Goal: Task Accomplishment & Management: Manage account settings

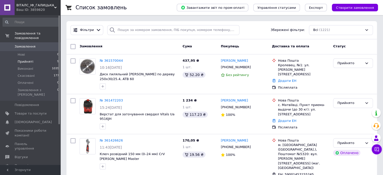
click at [26, 59] on span "Прийняті" at bounding box center [26, 61] width 16 height 5
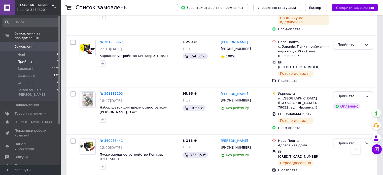
scroll to position [288, 0]
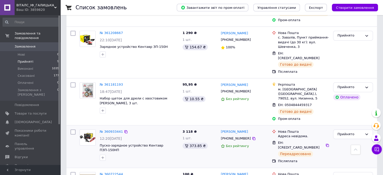
click at [260, 127] on div "Михайло Рудницький +380983449604 Без рейтингу" at bounding box center [244, 146] width 51 height 38
drag, startPoint x: 260, startPoint y: 113, endPoint x: 249, endPoint y: 111, distance: 10.5
click at [250, 127] on div "Михайло Рудницький +380983449604 Без рейтингу" at bounding box center [244, 146] width 51 height 38
drag, startPoint x: 284, startPoint y: 98, endPoint x: 308, endPoint y: 96, distance: 24.5
click at [308, 141] on span "ЕН: [CREDIT_CARD_NUMBER]" at bounding box center [299, 145] width 42 height 9
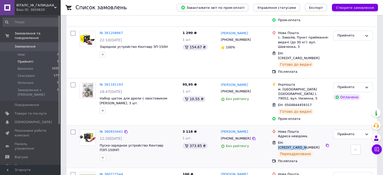
copy span "59001450912082"
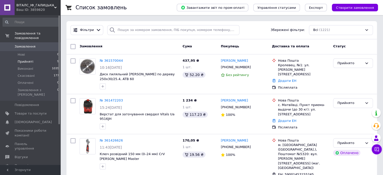
click at [23, 59] on span "Прийняті" at bounding box center [26, 61] width 16 height 5
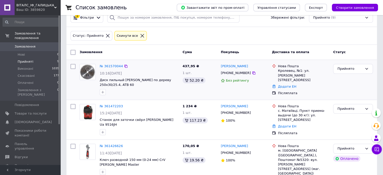
scroll to position [12, 0]
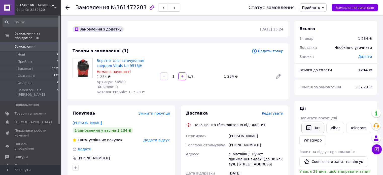
click at [308, 128] on icon "button" at bounding box center [309, 128] width 6 height 6
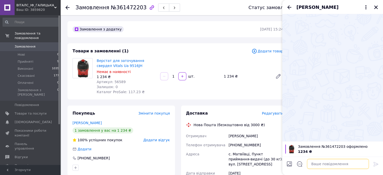
click at [316, 166] on textarea at bounding box center [338, 164] width 62 height 10
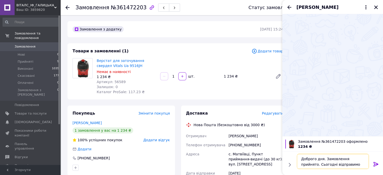
type textarea "Доброго дня. Замовлення прийнято. Сьогодні відправимо"
click at [378, 164] on icon at bounding box center [376, 164] width 5 height 5
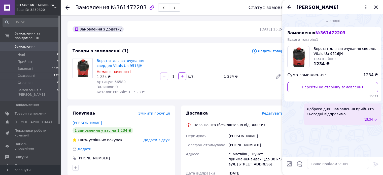
drag, startPoint x: 376, startPoint y: 8, endPoint x: 375, endPoint y: 10, distance: 2.6
click at [376, 8] on icon "Закрити" at bounding box center [376, 8] width 4 height 4
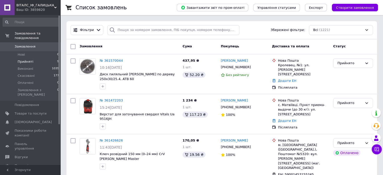
click at [28, 59] on span "Прийняті" at bounding box center [26, 61] width 16 height 5
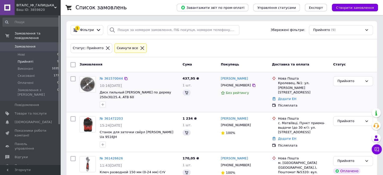
drag, startPoint x: 258, startPoint y: 54, endPoint x: 253, endPoint y: 81, distance: 27.4
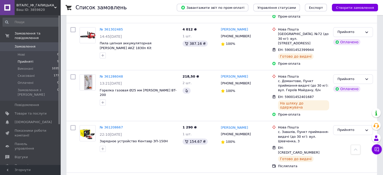
scroll to position [193, 0]
click at [379, 150] on icon at bounding box center [376, 149] width 5 height 5
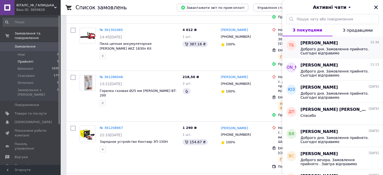
click at [341, 52] on span "Доброго дня. Замовлення прийнято. Сьогодні відправимо" at bounding box center [337, 51] width 72 height 8
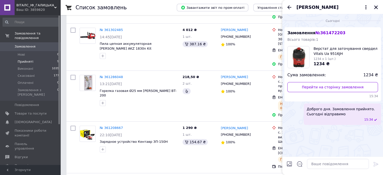
click at [377, 8] on icon "Закрити" at bounding box center [376, 8] width 4 height 4
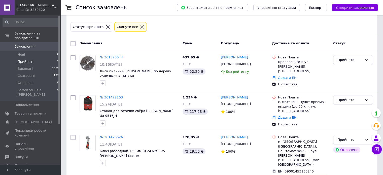
scroll to position [27, 0]
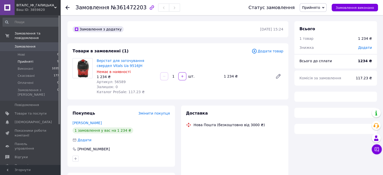
click at [22, 59] on span "Прийняті" at bounding box center [26, 61] width 16 height 5
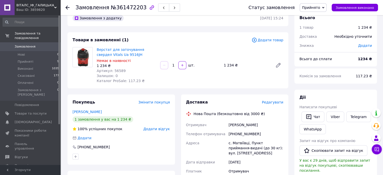
scroll to position [7, 0]
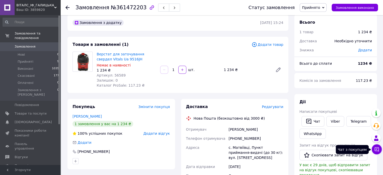
click at [374, 152] on button "Чат з покупцем" at bounding box center [377, 149] width 10 height 10
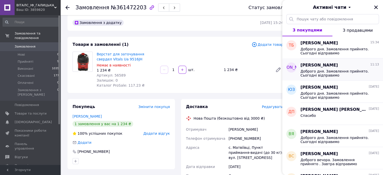
click at [342, 74] on span "Доброго дня. Замовлення прийнято. Сьогодні відправимо" at bounding box center [337, 73] width 72 height 8
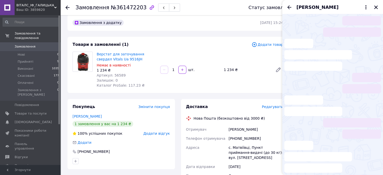
click at [289, 9] on icon "Назад" at bounding box center [289, 7] width 6 height 6
click at [374, 7] on div "Юрий" at bounding box center [332, 7] width 101 height 14
